Goal: Complete application form

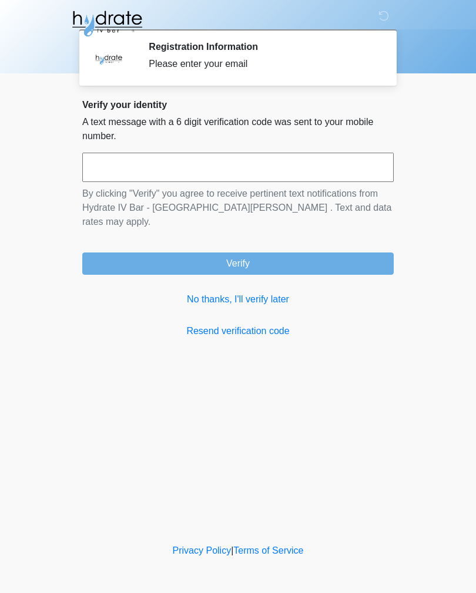
click at [200, 162] on input "text" at bounding box center [237, 167] width 311 height 29
type input "******"
click at [262, 253] on button "Verify" at bounding box center [237, 264] width 311 height 22
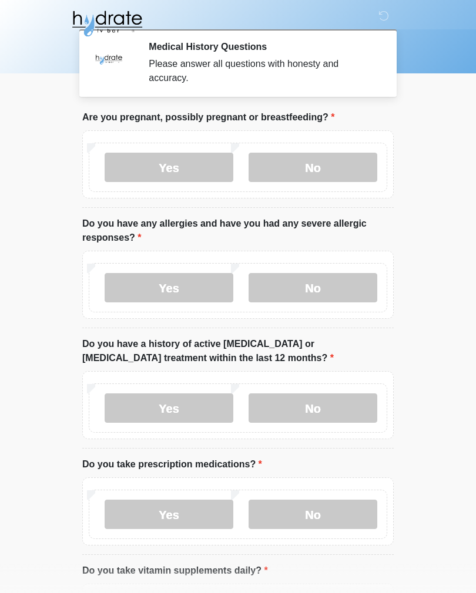
click at [328, 173] on label "No" at bounding box center [312, 167] width 129 height 29
click at [183, 293] on label "Yes" at bounding box center [169, 287] width 129 height 29
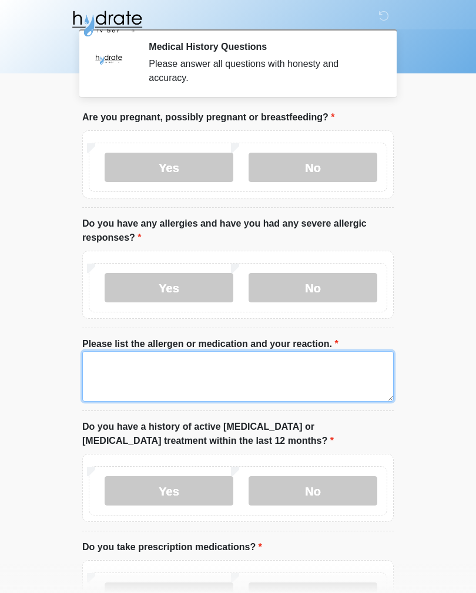
click at [177, 367] on textarea "Please list the allergen or medication and your reaction." at bounding box center [237, 376] width 311 height 51
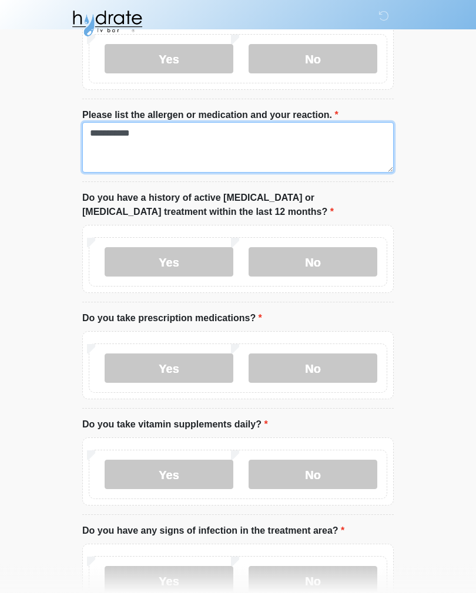
scroll to position [229, 0]
type textarea "**********"
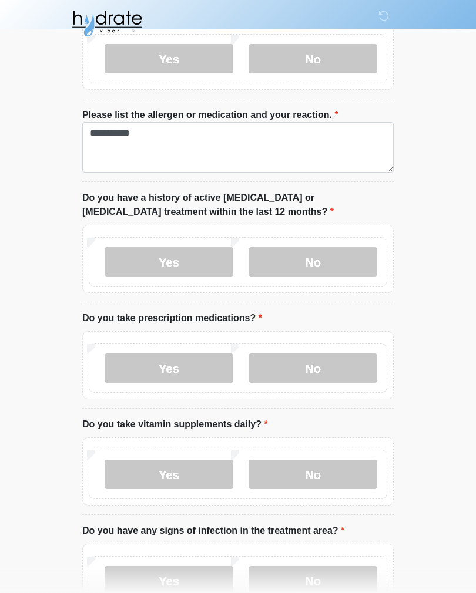
click at [322, 263] on label "No" at bounding box center [312, 261] width 129 height 29
click at [338, 368] on label "No" at bounding box center [312, 368] width 129 height 29
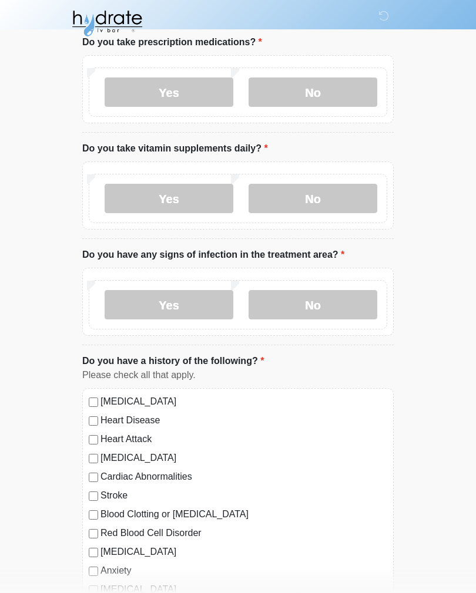
scroll to position [506, 0]
click at [188, 198] on label "Yes" at bounding box center [169, 197] width 129 height 29
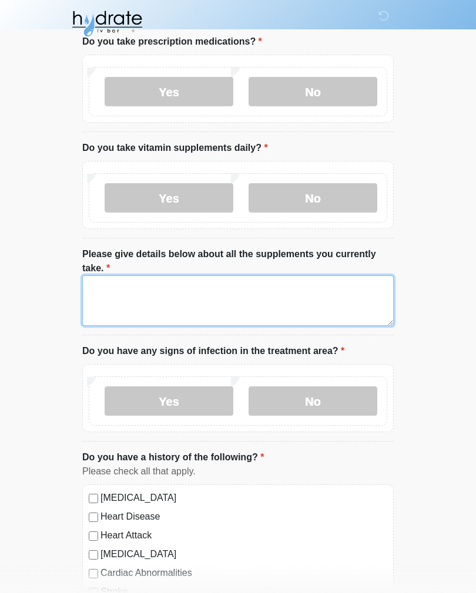
click at [137, 284] on textarea "Please give details below about all the supplements you currently take." at bounding box center [237, 300] width 311 height 51
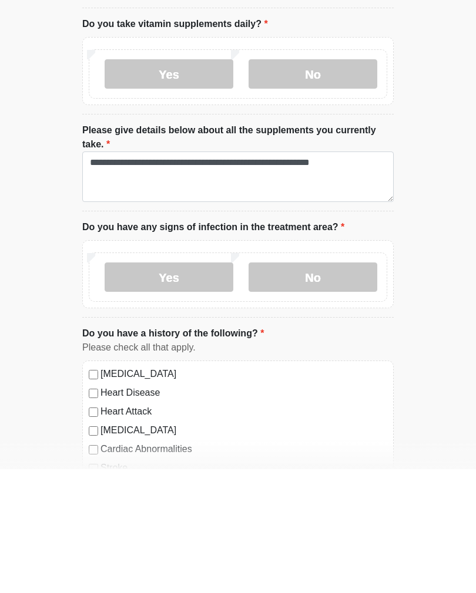
click at [321, 386] on label "No" at bounding box center [312, 400] width 129 height 29
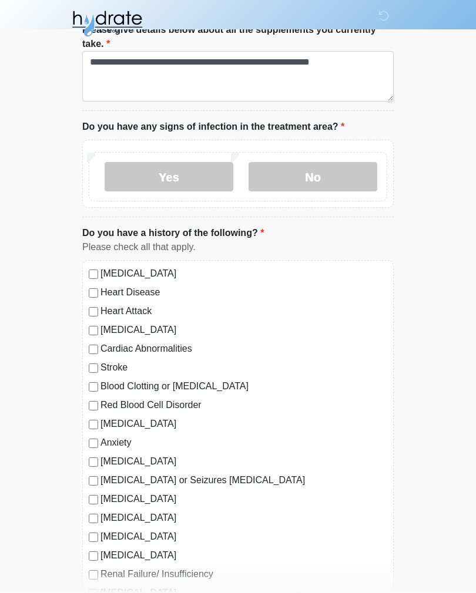
scroll to position [713, 0]
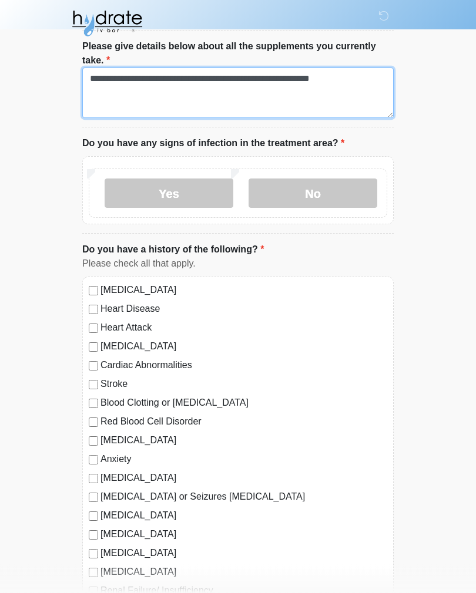
click at [374, 72] on textarea "**********" at bounding box center [237, 93] width 311 height 51
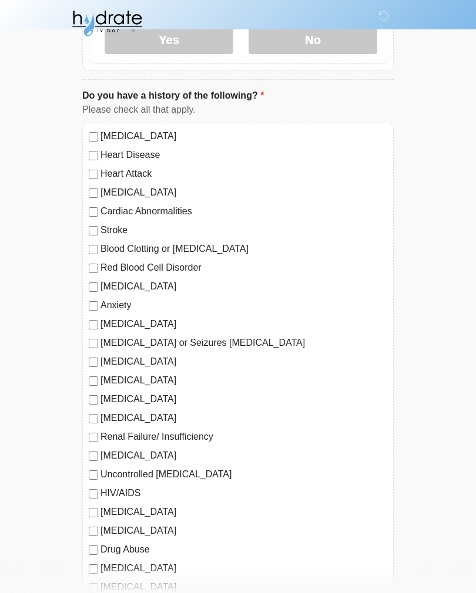
scroll to position [868, 0]
type textarea "**********"
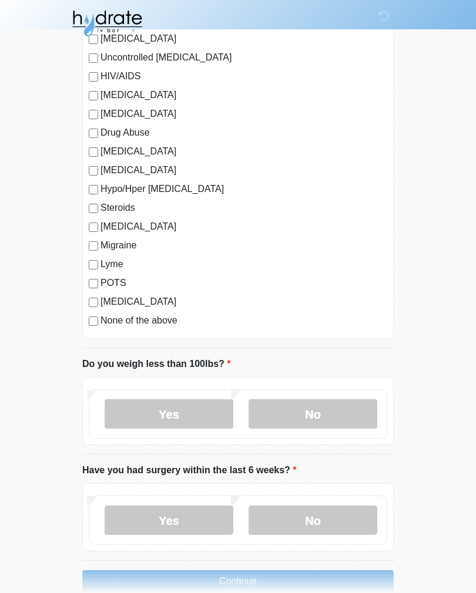
scroll to position [1285, 0]
click at [324, 411] on label "No" at bounding box center [312, 413] width 129 height 29
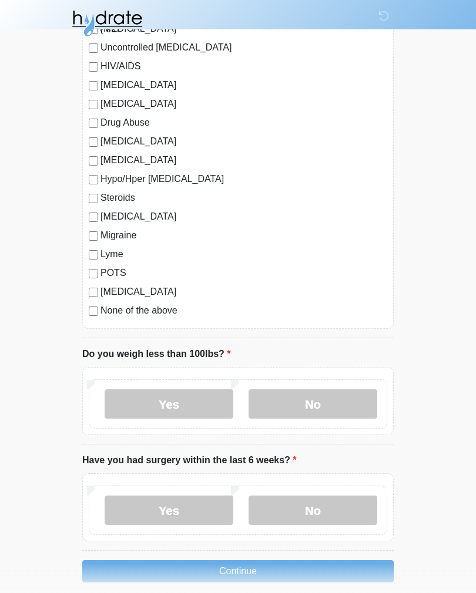
scroll to position [1326, 0]
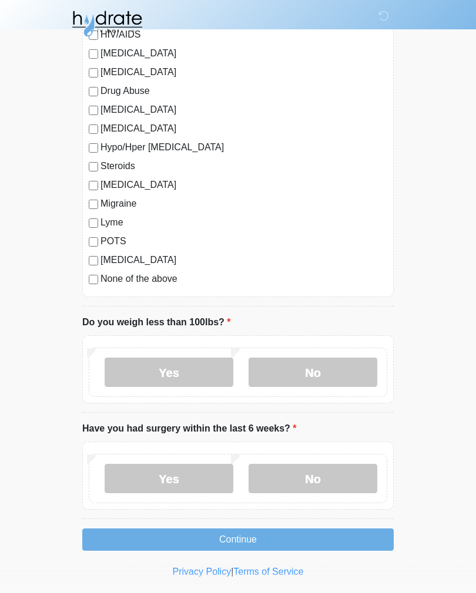
click at [322, 473] on label "No" at bounding box center [312, 478] width 129 height 29
click at [259, 537] on button "Continue" at bounding box center [237, 540] width 311 height 22
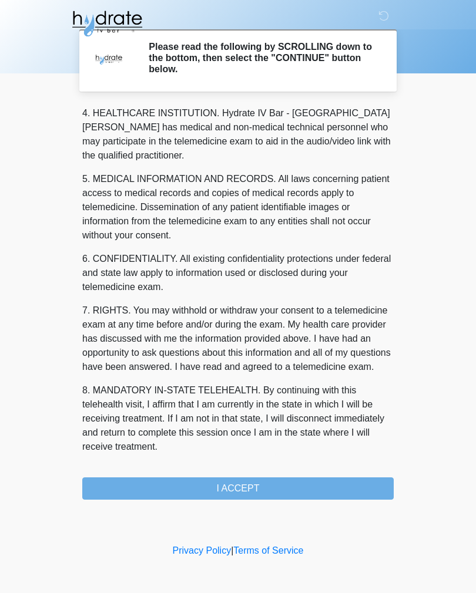
scroll to position [337, 0]
click at [292, 485] on button "I ACCEPT" at bounding box center [237, 489] width 311 height 22
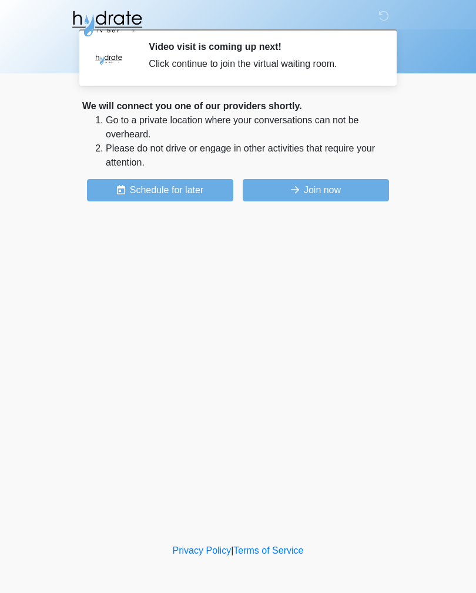
click at [338, 187] on button "Join now" at bounding box center [316, 190] width 146 height 22
